Goal: Task Accomplishment & Management: Manage account settings

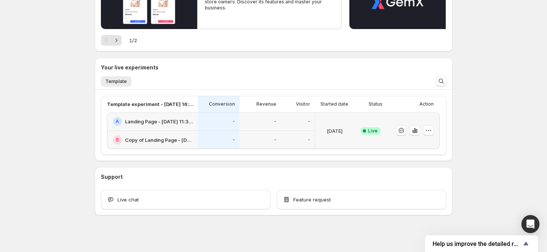
scroll to position [118, 0]
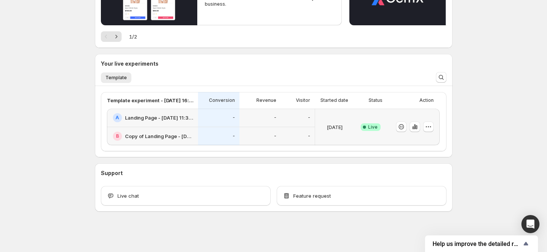
click at [151, 118] on h2 "Landing Page - Jul 14, 11:32:43" at bounding box center [159, 118] width 69 height 8
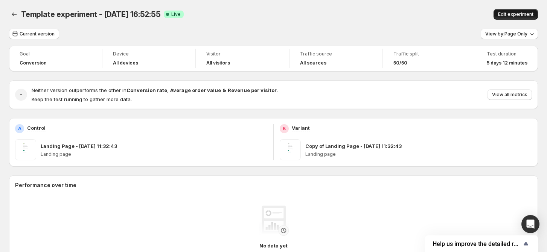
click at [518, 14] on span "Edit experiment" at bounding box center [515, 14] width 35 height 6
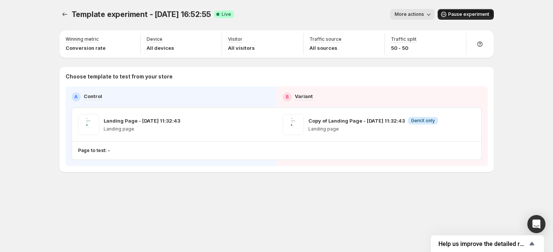
click at [458, 17] on button "Pause experiment" at bounding box center [465, 14] width 56 height 11
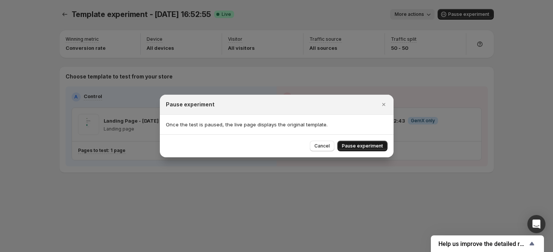
click at [368, 144] on span "Pause experiment" at bounding box center [362, 146] width 41 height 6
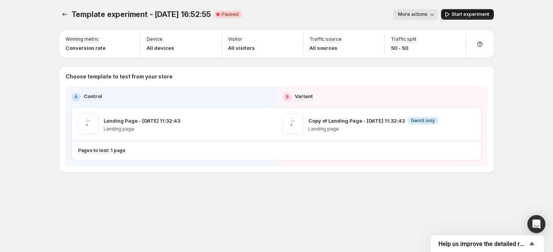
click at [468, 11] on span "Start experiment" at bounding box center [470, 14] width 38 height 6
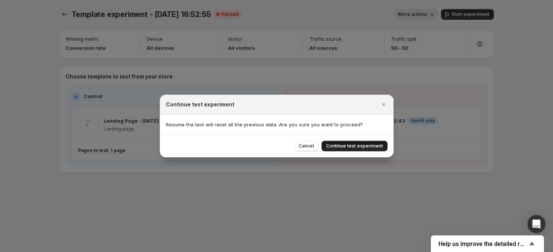
click at [370, 147] on span "Continue test experiment" at bounding box center [354, 146] width 57 height 6
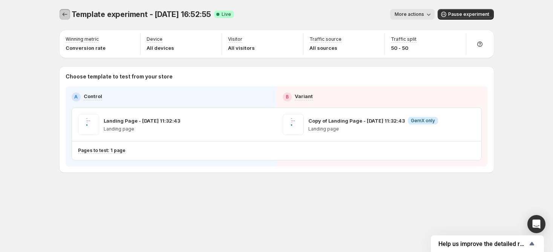
click at [66, 15] on icon "Experiments" at bounding box center [65, 15] width 8 height 8
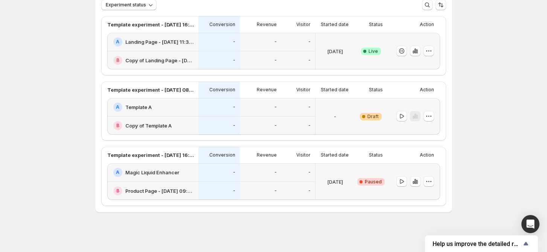
scroll to position [56, 0]
click at [418, 181] on icon "button" at bounding box center [417, 181] width 2 height 4
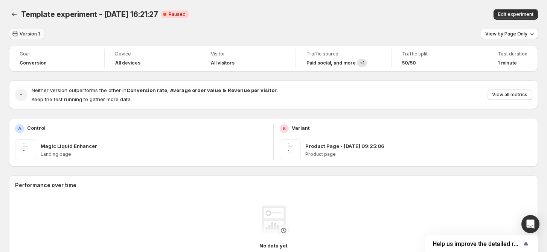
click at [29, 34] on span "Version 1" at bounding box center [30, 34] width 20 height 6
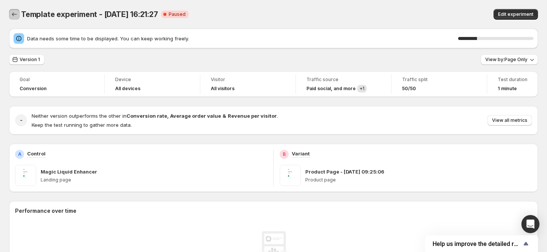
click at [19, 11] on button "Back" at bounding box center [14, 14] width 11 height 11
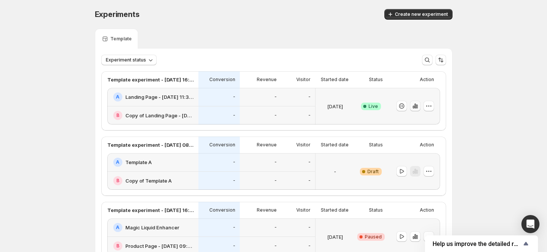
click at [416, 105] on icon "button" at bounding box center [416, 106] width 8 height 8
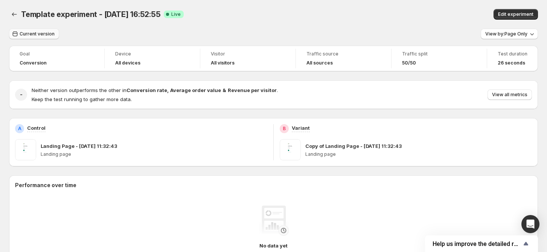
click at [39, 32] on span "Current version" at bounding box center [37, 34] width 35 height 6
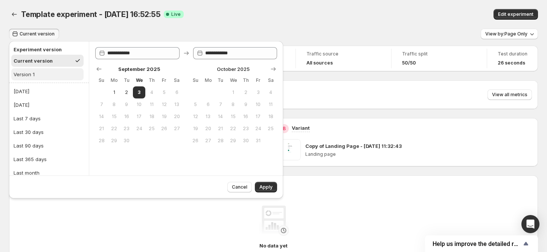
click at [41, 77] on button "Version 1" at bounding box center [47, 74] width 72 height 12
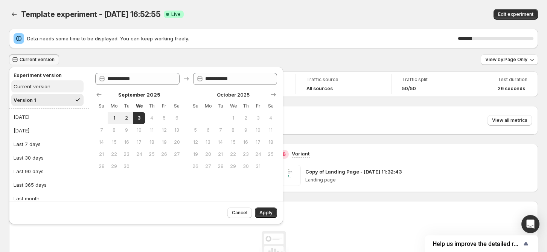
click at [39, 89] on div "Current version" at bounding box center [32, 86] width 37 height 8
type input "**********"
